Goal: Task Accomplishment & Management: Complete application form

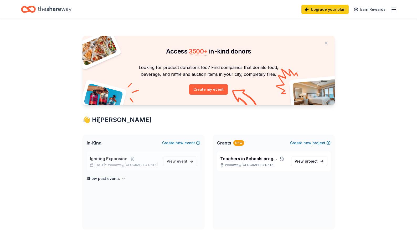
click at [150, 157] on p "Igniting Expansion" at bounding box center [124, 159] width 69 height 6
click at [175, 162] on span "View event" at bounding box center [177, 161] width 21 height 6
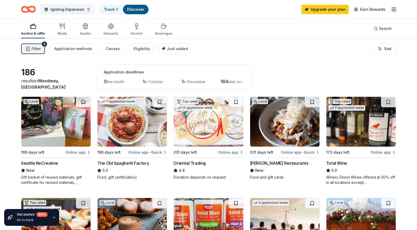
click at [63, 134] on img at bounding box center [55, 122] width 69 height 50
click at [274, 147] on img at bounding box center [284, 122] width 69 height 50
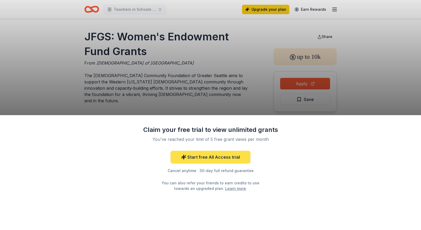
click at [186, 158] on icon at bounding box center [183, 157] width 5 height 5
click at [233, 94] on div "Claim your free trial to view unlimited grants You've reached your limit of 5 f…" at bounding box center [210, 115] width 421 height 230
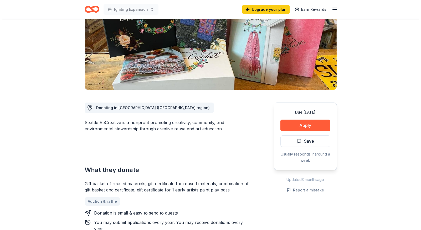
scroll to position [98, 0]
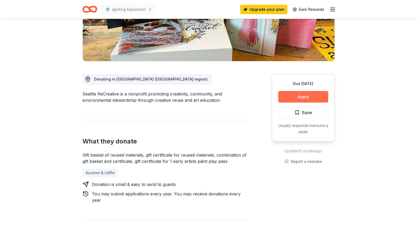
click at [306, 97] on button "Apply" at bounding box center [303, 97] width 50 height 12
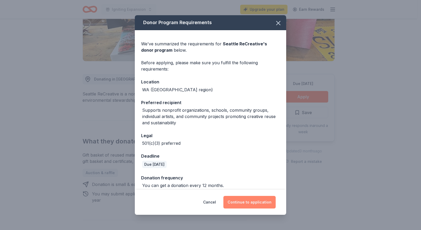
click at [246, 204] on button "Continue to application" at bounding box center [249, 202] width 52 height 13
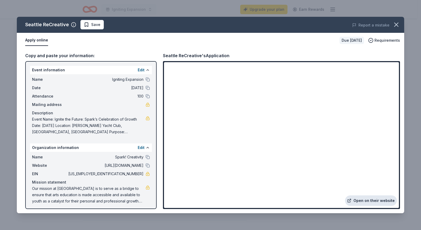
click at [366, 202] on link "Open on their website" at bounding box center [371, 201] width 52 height 11
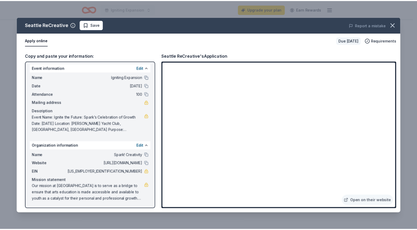
scroll to position [0, 0]
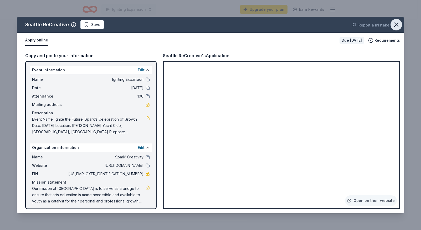
click at [395, 26] on icon "button" at bounding box center [396, 24] width 7 height 7
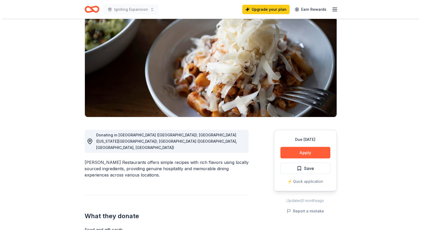
scroll to position [46, 0]
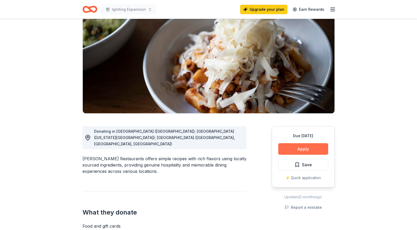
click at [318, 147] on button "Apply" at bounding box center [303, 149] width 50 height 12
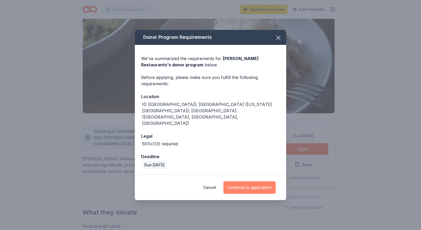
click at [232, 182] on button "Continue to application" at bounding box center [249, 188] width 52 height 13
